Goal: Task Accomplishment & Management: Complete application form

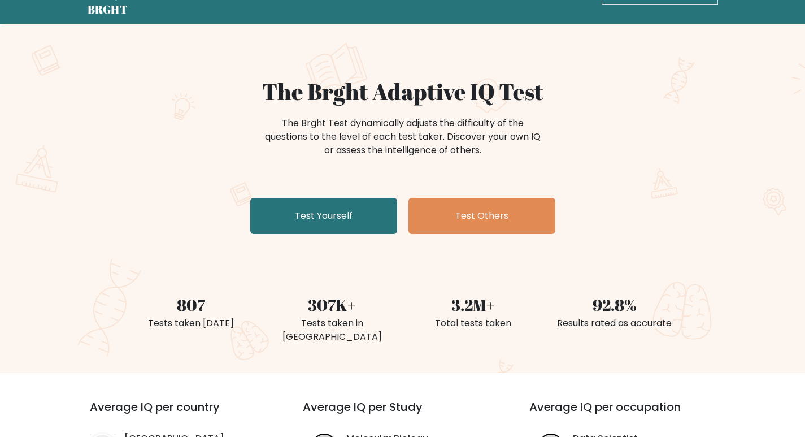
scroll to position [113, 0]
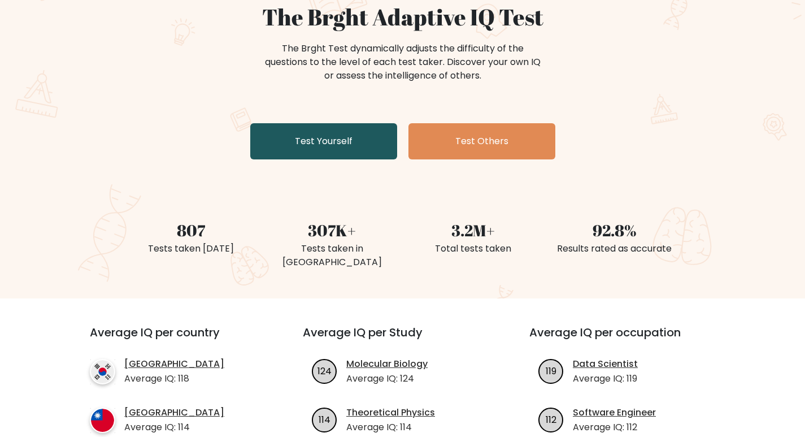
click at [340, 136] on link "Test Yourself" at bounding box center [323, 141] width 147 height 36
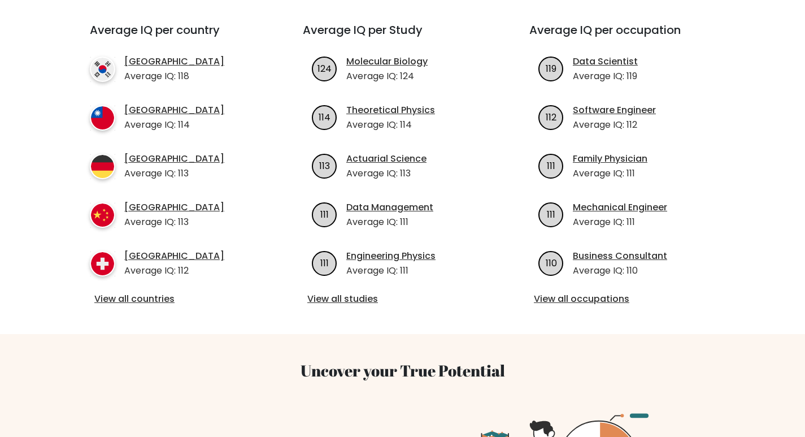
scroll to position [396, 0]
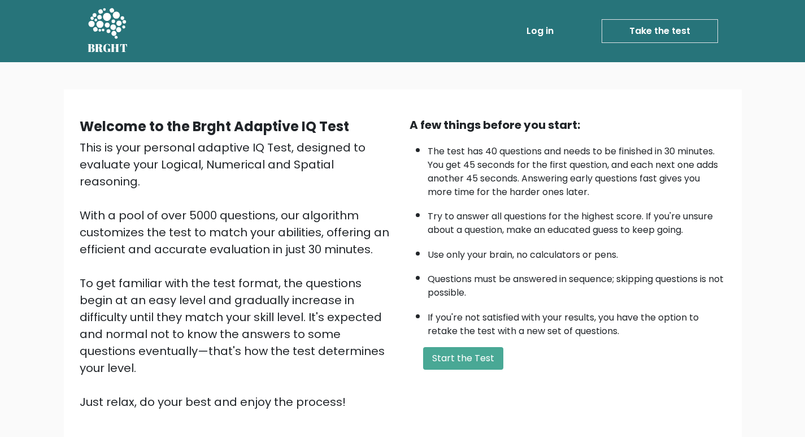
drag, startPoint x: 541, startPoint y: 380, endPoint x: 545, endPoint y: 397, distance: 17.5
click at [545, 397] on div "Welcome to the Brght Adaptive IQ Test This is your personal adaptive IQ Test, d…" at bounding box center [403, 267] width 678 height 357
click at [459, 350] on button "Start the Test" at bounding box center [463, 358] width 80 height 23
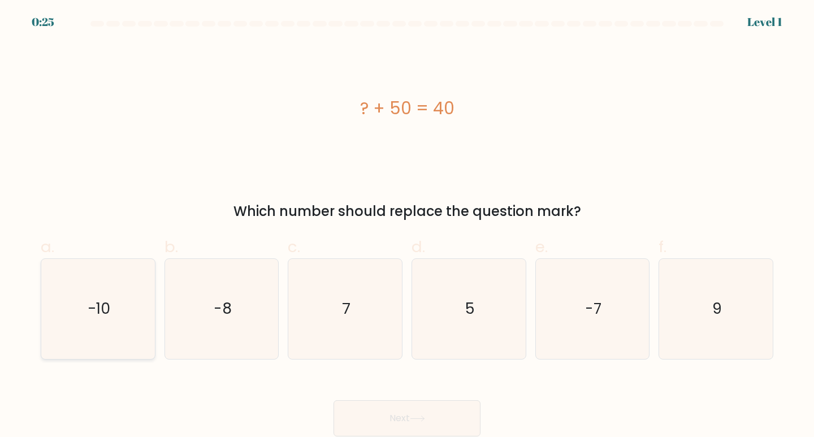
click at [113, 274] on icon "-10" at bounding box center [98, 309] width 100 height 100
click at [407, 226] on input "a. -10" at bounding box center [407, 222] width 1 height 7
radio input "true"
click at [441, 412] on button "Next" at bounding box center [406, 418] width 147 height 36
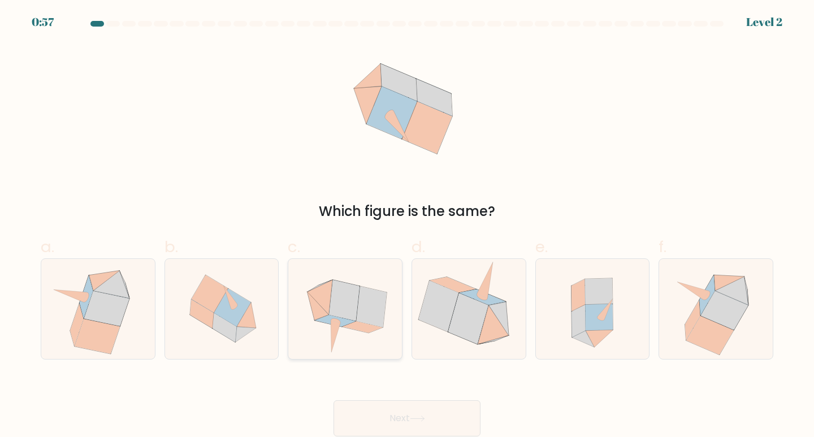
click at [343, 318] on icon at bounding box center [344, 300] width 31 height 41
click at [407, 226] on input "c." at bounding box center [407, 222] width 1 height 7
radio input "true"
click at [395, 418] on button "Next" at bounding box center [406, 418] width 147 height 36
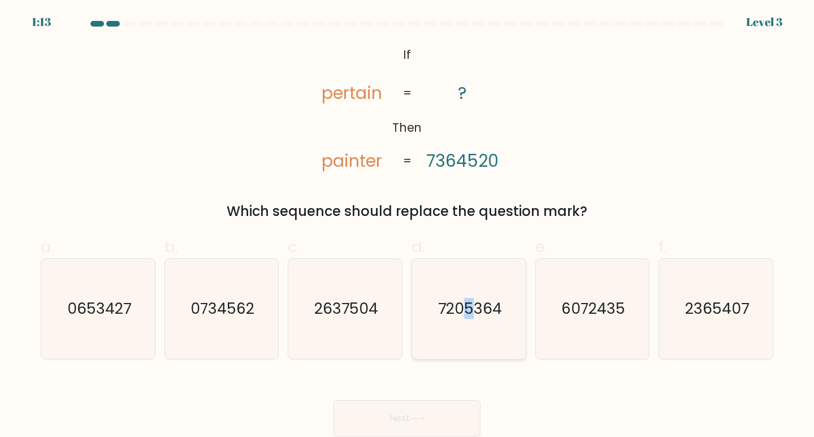
click at [469, 282] on icon "7205364" at bounding box center [469, 309] width 100 height 100
click at [499, 284] on icon "7205364" at bounding box center [469, 309] width 100 height 100
click at [408, 226] on input "d. 7205364" at bounding box center [407, 222] width 1 height 7
radio input "true"
click at [407, 405] on button "Next" at bounding box center [406, 418] width 147 height 36
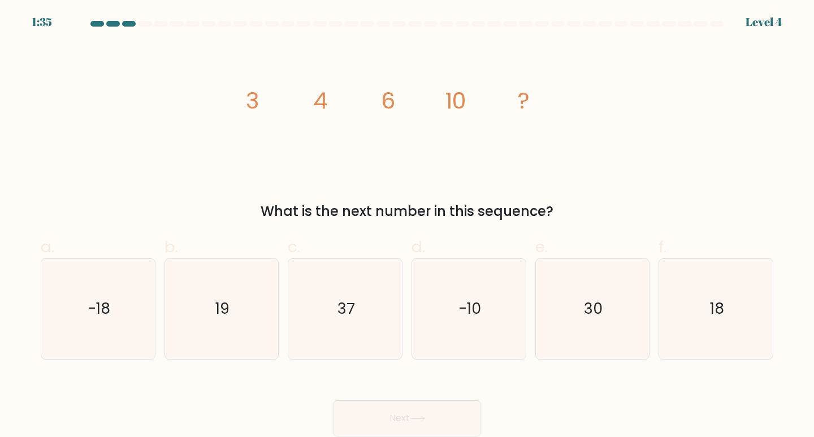
click at [458, 101] on tspan "10" at bounding box center [455, 101] width 21 height 32
drag, startPoint x: 458, startPoint y: 101, endPoint x: 388, endPoint y: 146, distance: 83.9
click at [388, 146] on icon "image/svg+xml 3 4 6 10 ?" at bounding box center [406, 108] width 339 height 131
click at [119, 313] on icon "-18" at bounding box center [98, 309] width 100 height 100
click at [407, 226] on input "a. -18" at bounding box center [407, 222] width 1 height 7
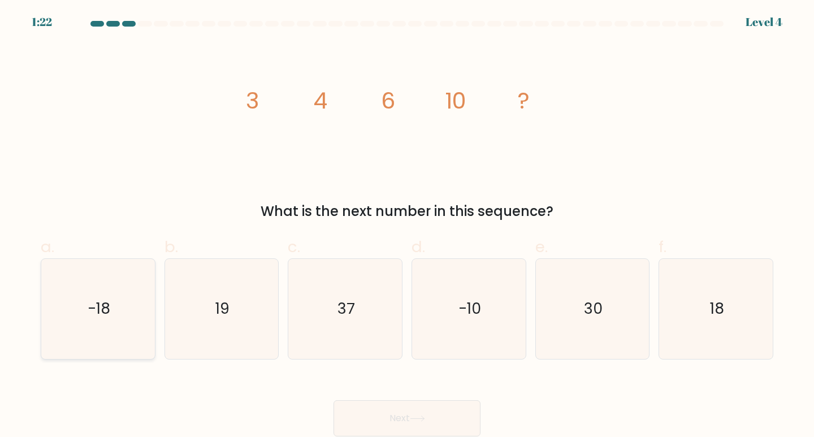
radio input "true"
click at [734, 304] on icon "18" at bounding box center [716, 309] width 100 height 100
click at [408, 226] on input "f. 18" at bounding box center [407, 222] width 1 height 7
radio input "true"
click at [428, 409] on button "Next" at bounding box center [406, 418] width 147 height 36
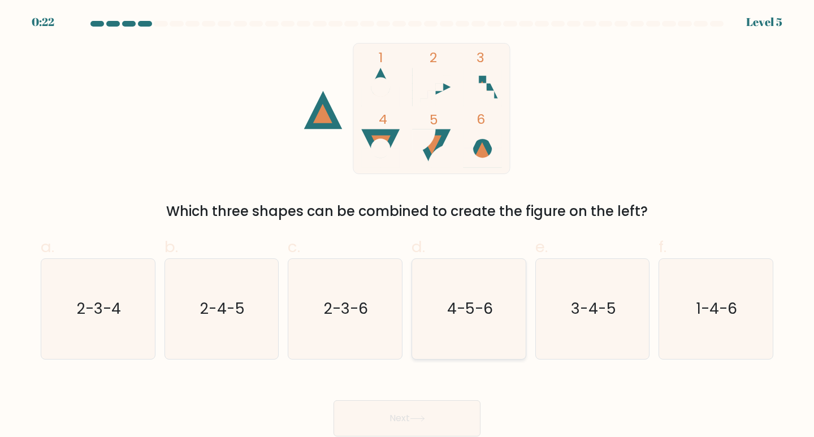
click at [469, 302] on text "4-5-6" at bounding box center [470, 308] width 46 height 21
click at [408, 226] on input "d. 4-5-6" at bounding box center [407, 222] width 1 height 7
radio input "true"
click at [422, 417] on icon at bounding box center [417, 418] width 15 height 6
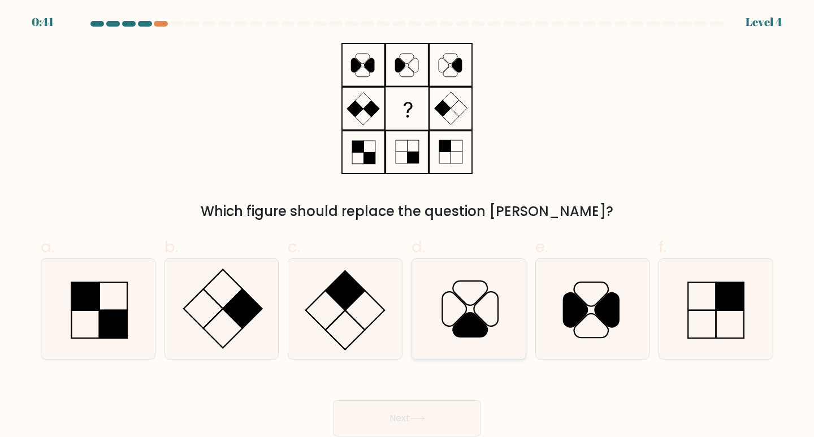
click at [494, 328] on icon at bounding box center [469, 309] width 100 height 100
click at [408, 226] on input "d." at bounding box center [407, 222] width 1 height 7
radio input "true"
click at [436, 415] on button "Next" at bounding box center [406, 418] width 147 height 36
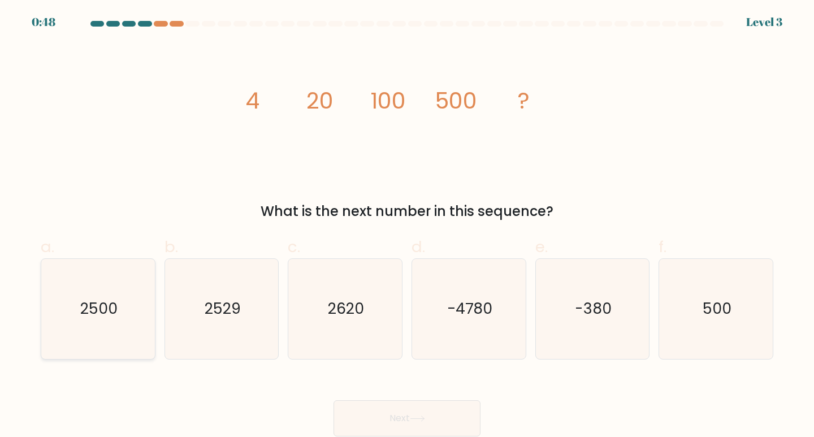
click at [123, 309] on icon "2500" at bounding box center [98, 309] width 100 height 100
click at [407, 226] on input "a. 2500" at bounding box center [407, 222] width 1 height 7
radio input "true"
click at [424, 421] on icon at bounding box center [417, 418] width 14 height 5
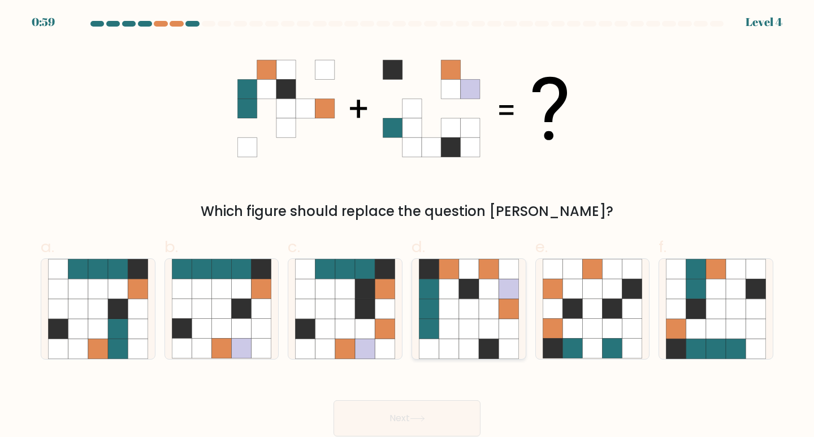
click at [489, 314] on icon at bounding box center [489, 309] width 20 height 20
click at [408, 226] on input "d." at bounding box center [407, 222] width 1 height 7
radio input "true"
click at [432, 410] on button "Next" at bounding box center [406, 418] width 147 height 36
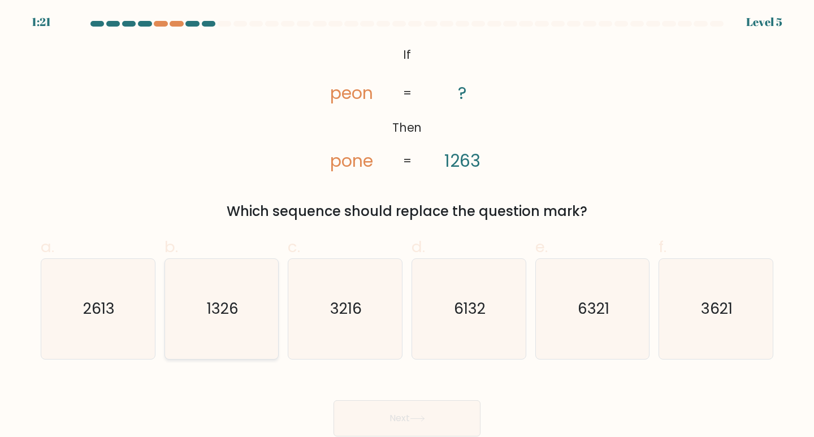
click at [191, 319] on icon "1326" at bounding box center [222, 309] width 100 height 100
click at [407, 226] on input "b. 1326" at bounding box center [407, 222] width 1 height 7
radio input "true"
click at [425, 421] on icon at bounding box center [417, 418] width 15 height 6
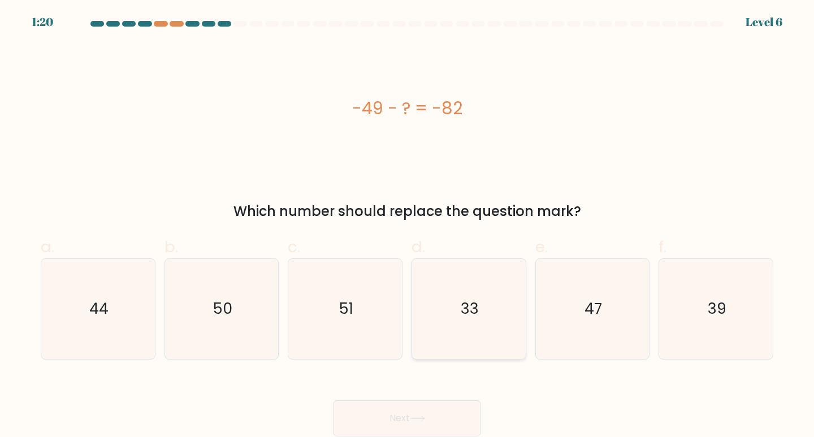
click at [464, 309] on text "33" at bounding box center [470, 308] width 18 height 21
click at [408, 226] on input "d. 33" at bounding box center [407, 222] width 1 height 7
radio input "true"
click at [432, 413] on button "Next" at bounding box center [406, 418] width 147 height 36
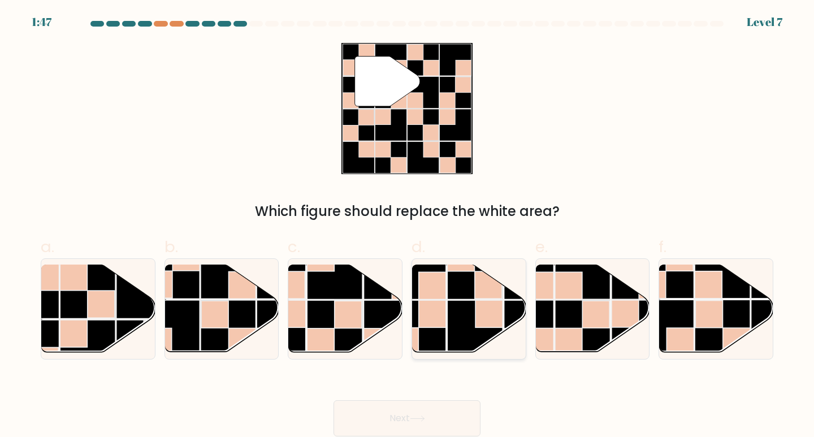
click at [463, 337] on rect at bounding box center [474, 327] width 55 height 55
click at [408, 226] on input "d." at bounding box center [407, 222] width 1 height 7
radio input "true"
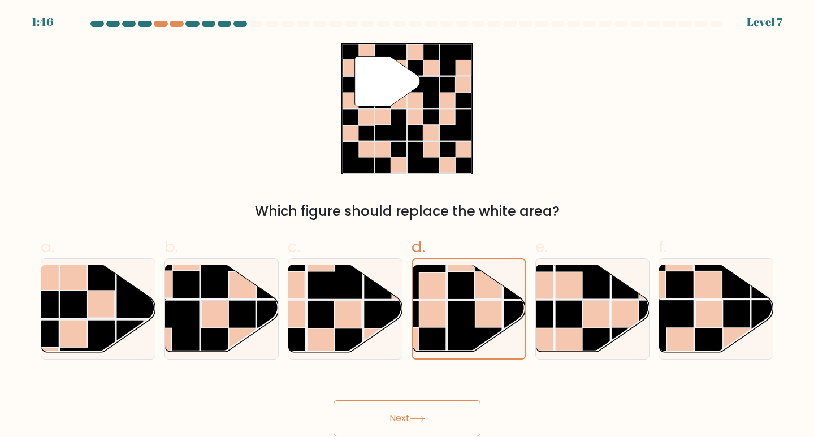
click at [425, 411] on button "Next" at bounding box center [406, 418] width 147 height 36
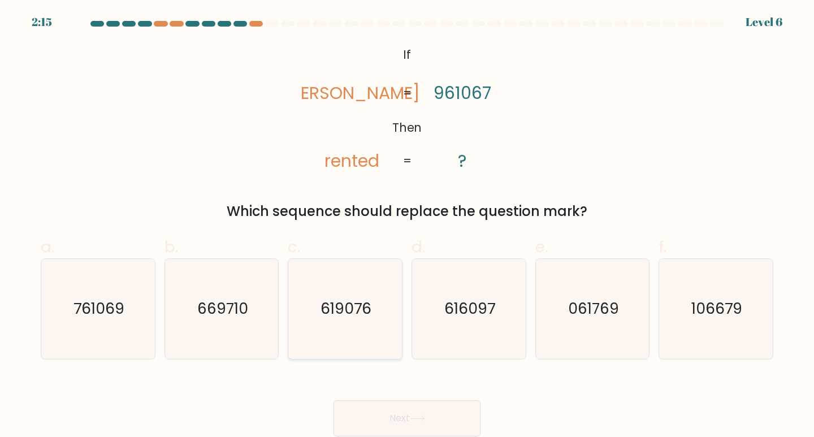
click at [307, 323] on icon "619076" at bounding box center [345, 309] width 100 height 100
click at [407, 226] on input "c. 619076" at bounding box center [407, 222] width 1 height 7
radio input "true"
click at [457, 427] on button "Next" at bounding box center [406, 418] width 147 height 36
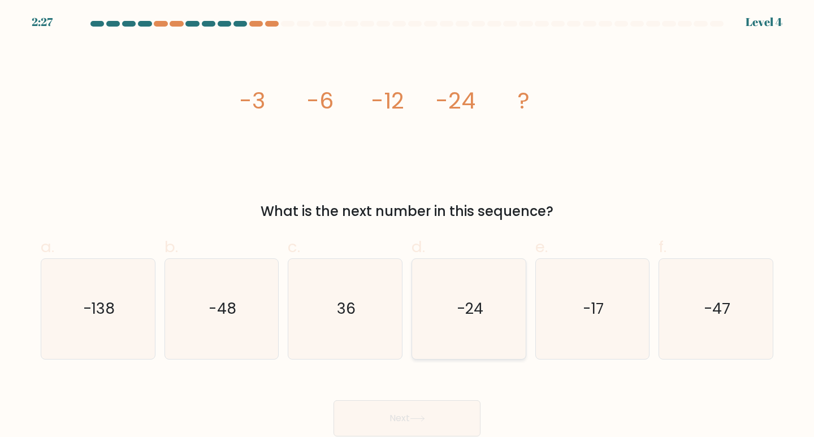
click at [486, 336] on icon "-24" at bounding box center [469, 309] width 100 height 100
click at [408, 226] on input "d. -24" at bounding box center [407, 222] width 1 height 7
radio input "true"
click at [395, 423] on button "Next" at bounding box center [406, 418] width 147 height 36
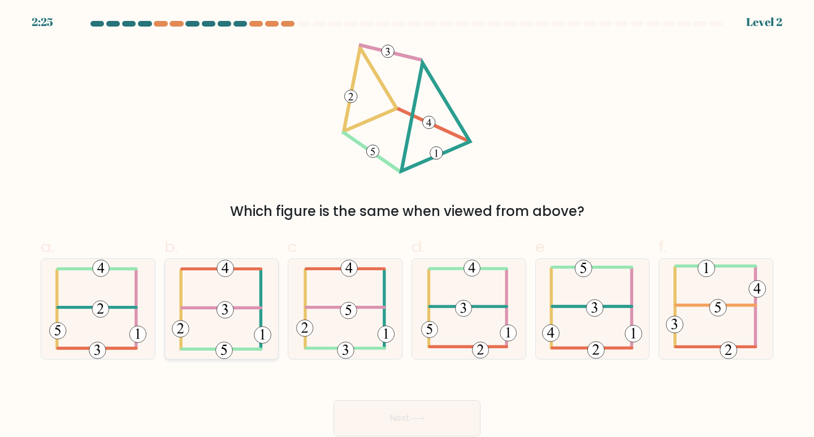
click at [248, 324] on icon at bounding box center [221, 309] width 99 height 100
click at [407, 226] on input "b." at bounding box center [407, 222] width 1 height 7
radio input "true"
click at [393, 409] on button "Next" at bounding box center [406, 418] width 147 height 36
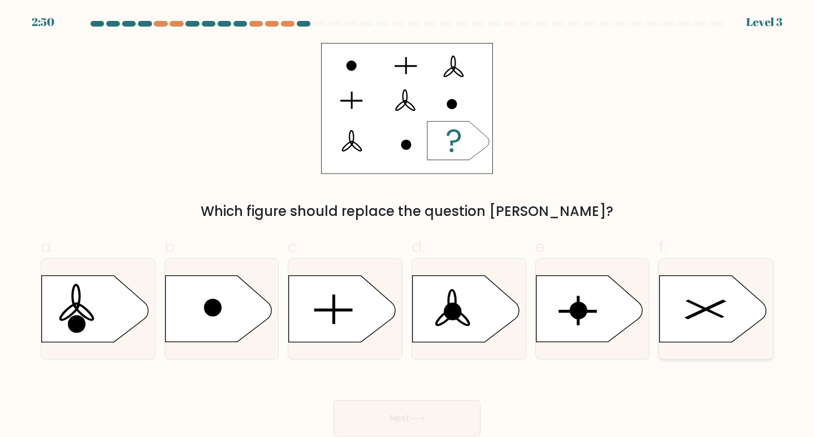
click at [706, 330] on icon at bounding box center [713, 309] width 106 height 66
click at [408, 226] on input "f." at bounding box center [407, 222] width 1 height 7
radio input "true"
click at [357, 411] on button "Next" at bounding box center [406, 418] width 147 height 36
